Goal: Contribute content: Add original content to the website for others to see

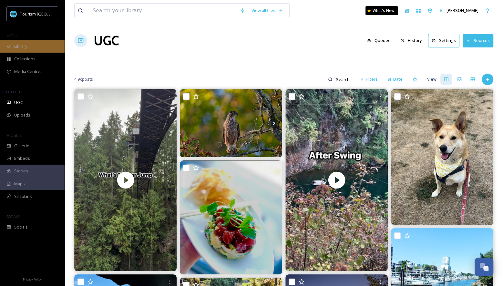
click at [23, 46] on span "Library" at bounding box center [20, 46] width 13 height 6
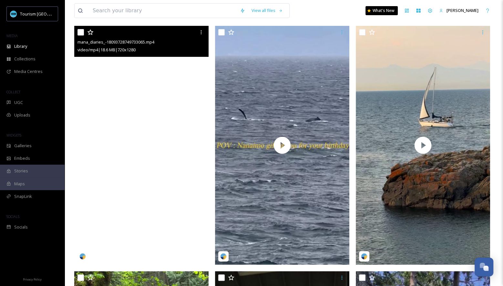
scroll to position [62, 0]
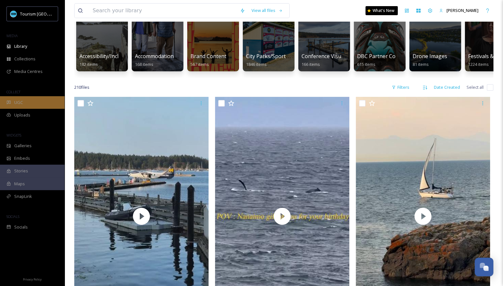
click at [34, 102] on div "UGC" at bounding box center [32, 102] width 65 height 13
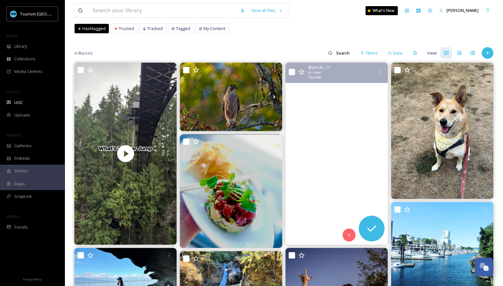
scroll to position [38, 0]
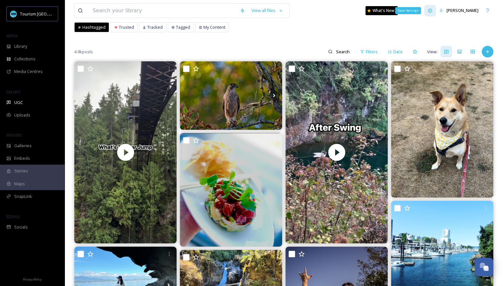
click at [430, 10] on icon at bounding box center [430, 10] width 4 height 4
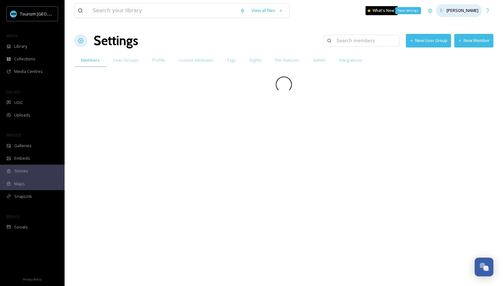
click at [445, 8] on div "[PERSON_NAME]" at bounding box center [459, 10] width 46 height 13
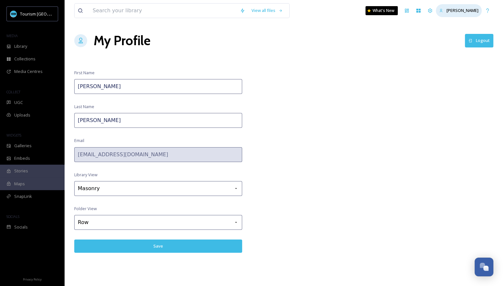
click at [457, 6] on div "[PERSON_NAME]" at bounding box center [459, 10] width 46 height 13
click at [451, 9] on span "[PERSON_NAME]" at bounding box center [462, 10] width 32 height 6
click at [480, 45] on button "Logout" at bounding box center [479, 40] width 28 height 13
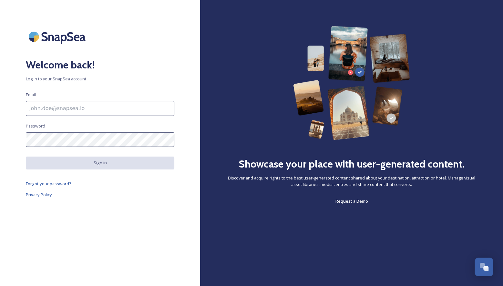
click at [77, 111] on input at bounding box center [100, 108] width 148 height 15
type input "[EMAIL_ADDRESS][DOMAIN_NAME]"
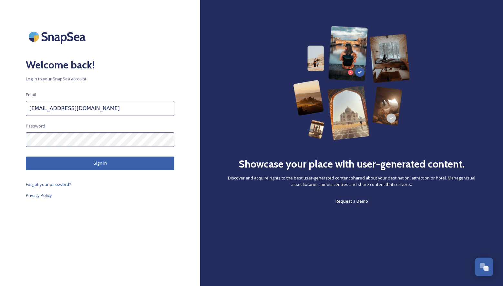
click at [80, 160] on button "Sign in" at bounding box center [100, 163] width 148 height 13
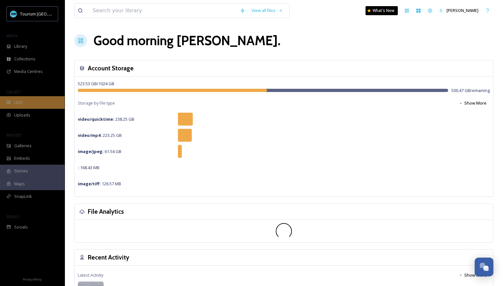
click at [30, 101] on div "UGC" at bounding box center [32, 102] width 65 height 13
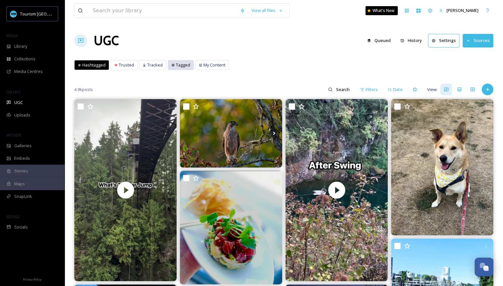
click at [173, 63] on div "Tagged" at bounding box center [180, 64] width 25 height 9
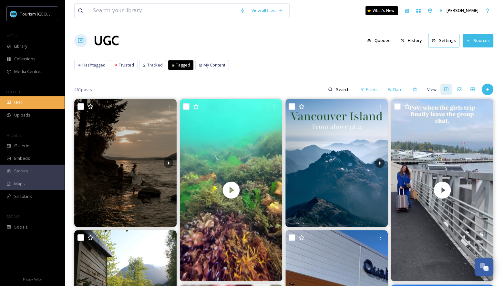
click at [27, 107] on div "UGC" at bounding box center [32, 102] width 65 height 13
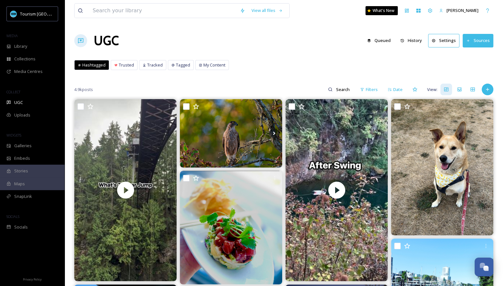
click at [486, 89] on icon at bounding box center [487, 89] width 5 height 5
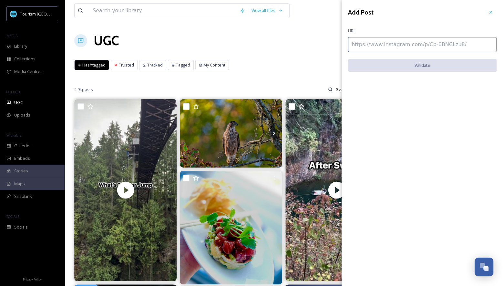
click at [382, 46] on input at bounding box center [422, 44] width 148 height 15
paste input "[URL][DOMAIN_NAME]"
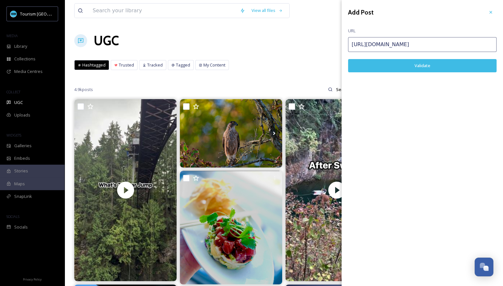
type input "[URL][DOMAIN_NAME]"
click at [381, 69] on button "Validate" at bounding box center [422, 65] width 148 height 13
click at [439, 65] on button "Add Post" at bounding box center [422, 65] width 148 height 13
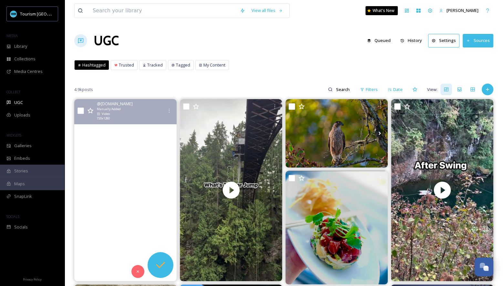
click at [161, 259] on icon at bounding box center [160, 265] width 13 height 13
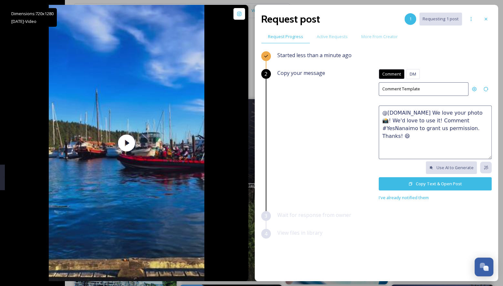
click at [412, 115] on textarea "@[DOMAIN_NAME] We love your photo 📸! We'd love to use it! Comment #YesNanaimo t…" at bounding box center [435, 133] width 113 height 54
paste textarea "😍 We'd love to feature this on our website or social networks to share the beau…"
click at [382, 114] on textarea "😍 We'd love to feature this on our website or social networks to share the beau…" at bounding box center [435, 133] width 113 height 54
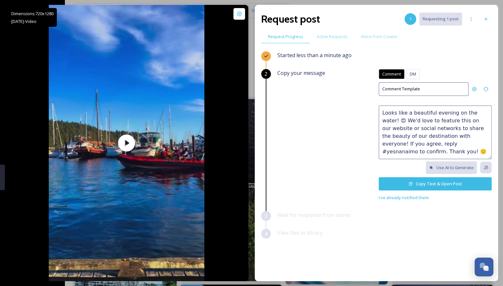
click at [473, 135] on textarea "Looks like a beautiful evening on the water! 😍 We'd love to feature this on our…" at bounding box center [435, 133] width 113 height 54
click at [411, 143] on textarea "Looks like a beautiful evening on the water! 😍 We'd love to feature this on our…" at bounding box center [435, 133] width 113 height 54
type textarea "Looks like a beautiful evening on the water! 😍 We'd love to feature this on our…"
click at [432, 184] on button "Copy Text & Open Post" at bounding box center [435, 183] width 113 height 13
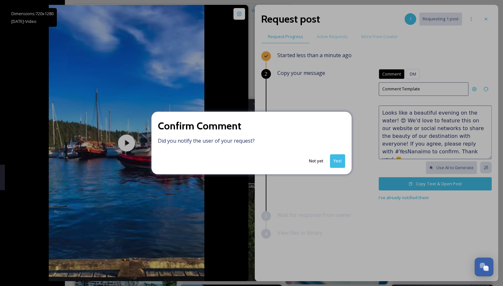
click at [340, 157] on button "Yes!" at bounding box center [337, 160] width 15 height 13
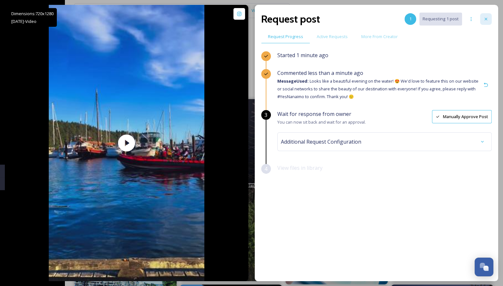
click at [485, 14] on div at bounding box center [486, 19] width 12 height 12
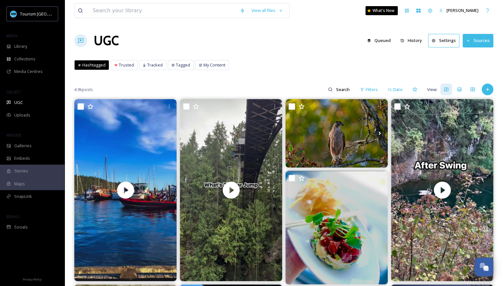
click at [482, 86] on div "4.9k posts Filters Date View:" at bounding box center [283, 89] width 419 height 13
click at [487, 90] on icon at bounding box center [487, 89] width 5 height 5
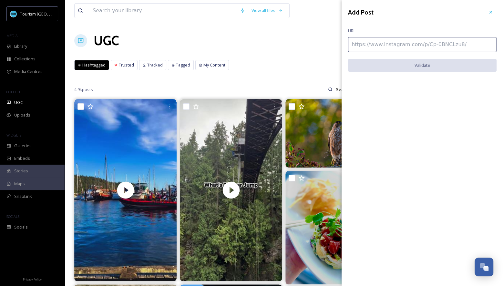
click at [395, 41] on input at bounding box center [422, 44] width 148 height 15
paste input "[URL][DOMAIN_NAME]"
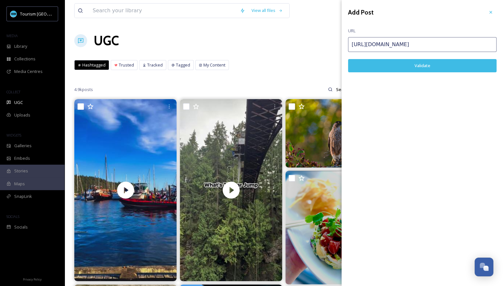
type input "[URL][DOMAIN_NAME]"
click at [367, 66] on button "Validate" at bounding box center [422, 65] width 148 height 13
click at [415, 66] on button "Add Post" at bounding box center [422, 65] width 148 height 13
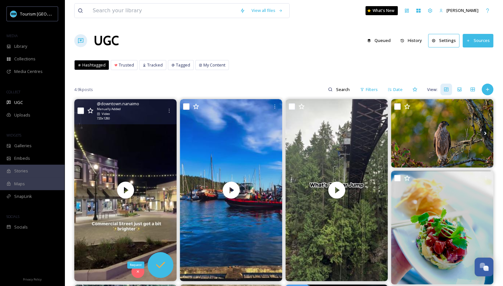
click at [161, 265] on icon at bounding box center [160, 265] width 9 height 6
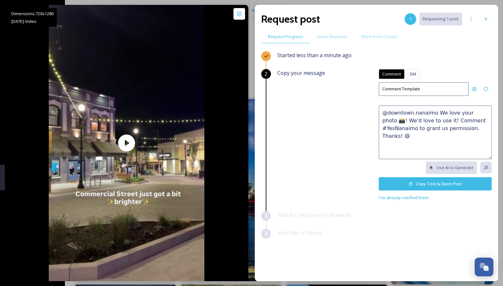
click at [439, 121] on textarea "@downtown.nanaimo We love your photo 📸! We'd love to use it! Comment #YesNanaim…" at bounding box center [435, 133] width 113 height 54
paste textarea "🤩 This would make a great feature on our social channels or website. Please rep…"
click at [383, 112] on textarea "🤩 This would make a great feature on our social channels or website. Please rep…" at bounding box center [435, 133] width 113 height 54
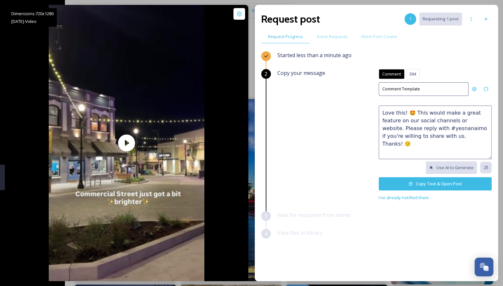
click at [458, 118] on textarea "Love this! 🤩 This would make a great feature on our social channels or website.…" at bounding box center [435, 133] width 113 height 54
click at [430, 135] on textarea "Love this! 🤩 This would make a great feature on our social channels or website …" at bounding box center [435, 133] width 113 height 54
click at [466, 144] on textarea "Love this! 🤩 This would make a great feature on our social channels or website …" at bounding box center [435, 133] width 113 height 54
type textarea "Love this! 🤩 This would make a great feature on our social channels or website …"
click at [418, 182] on button "Copy Text & Open Post" at bounding box center [435, 183] width 113 height 13
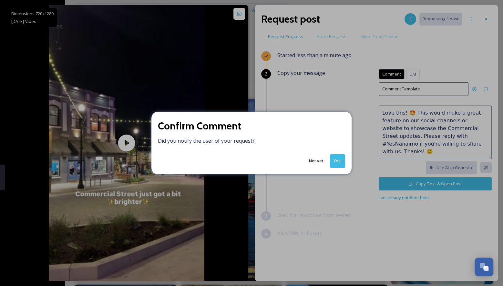
click at [337, 162] on button "Yes!" at bounding box center [337, 160] width 15 height 13
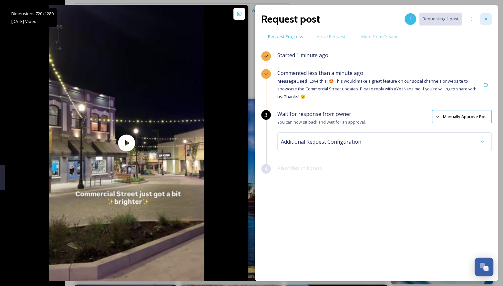
click at [487, 23] on div at bounding box center [486, 19] width 12 height 12
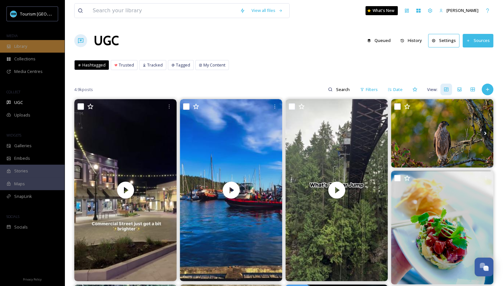
click at [30, 48] on div "Library" at bounding box center [32, 46] width 65 height 13
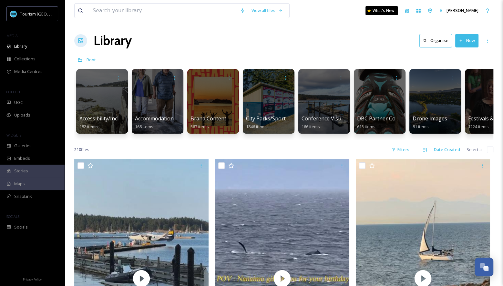
scroll to position [81, 0]
